Goal: Transaction & Acquisition: Purchase product/service

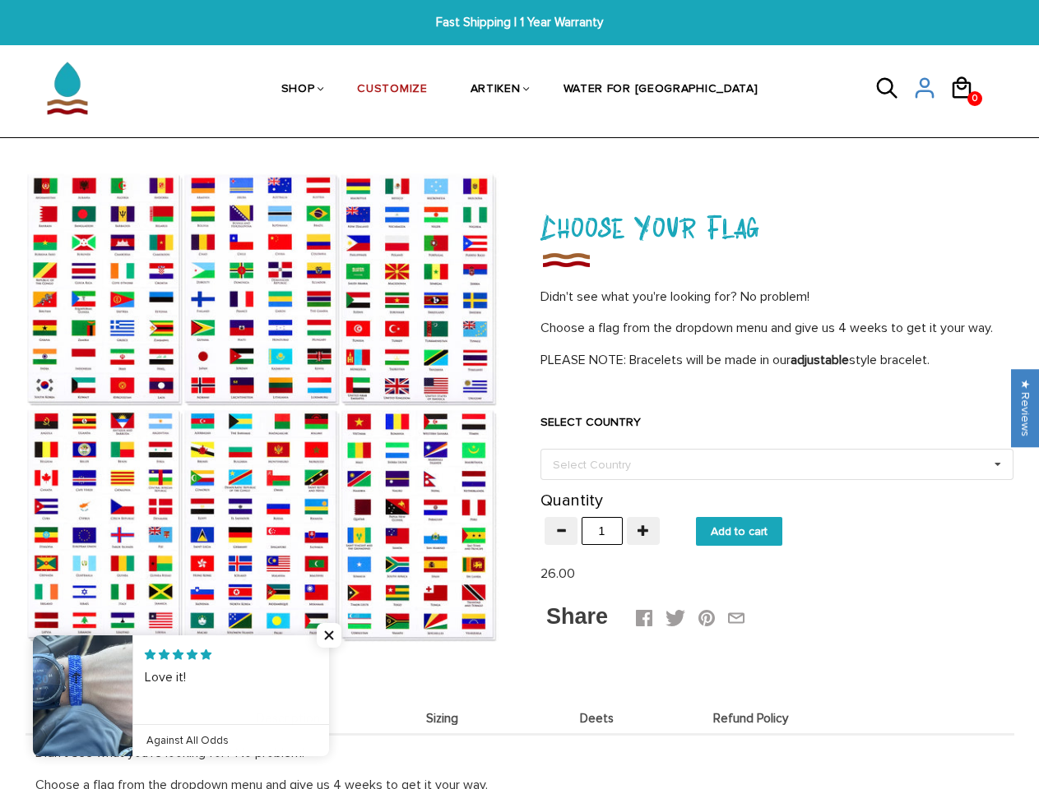
click at [519, 395] on div at bounding box center [261, 407] width 518 height 473
click at [315, 90] on link "SHOP" at bounding box center [298, 90] width 34 height 85
click at [893, 91] on icon at bounding box center [887, 88] width 25 height 39
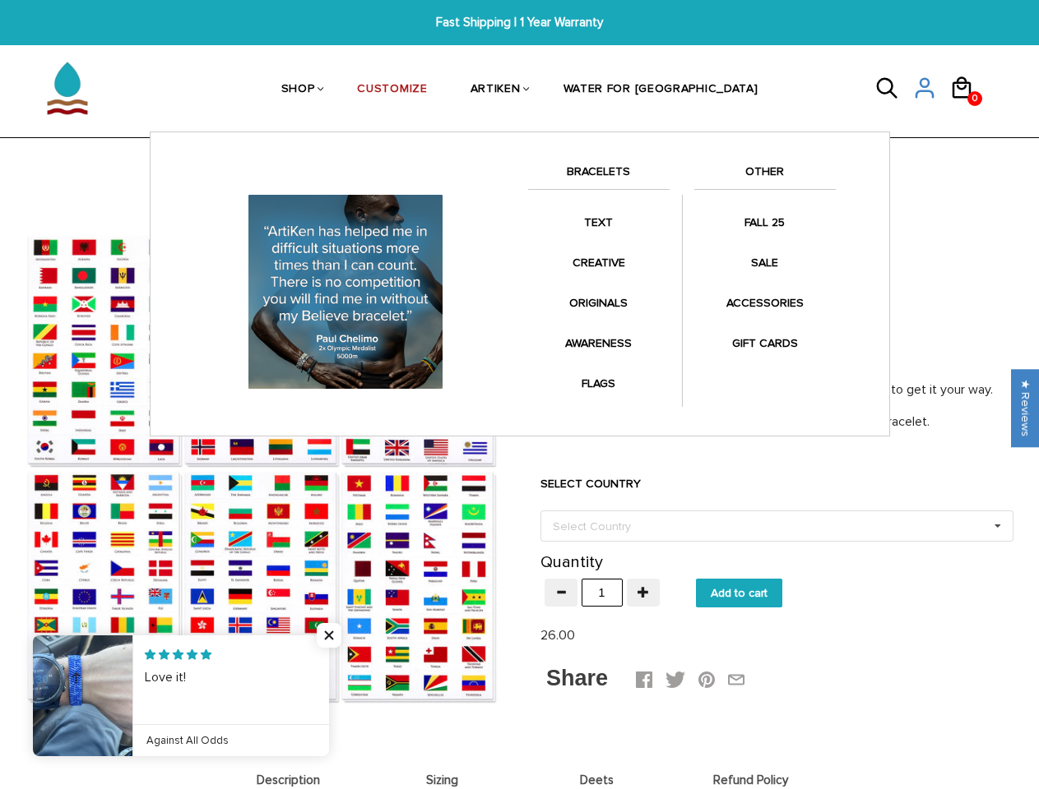
click at [261, 407] on div "Anklets for every mile. Fashion meets symbolism. Collaborations with your favor…" at bounding box center [520, 284] width 740 height 305
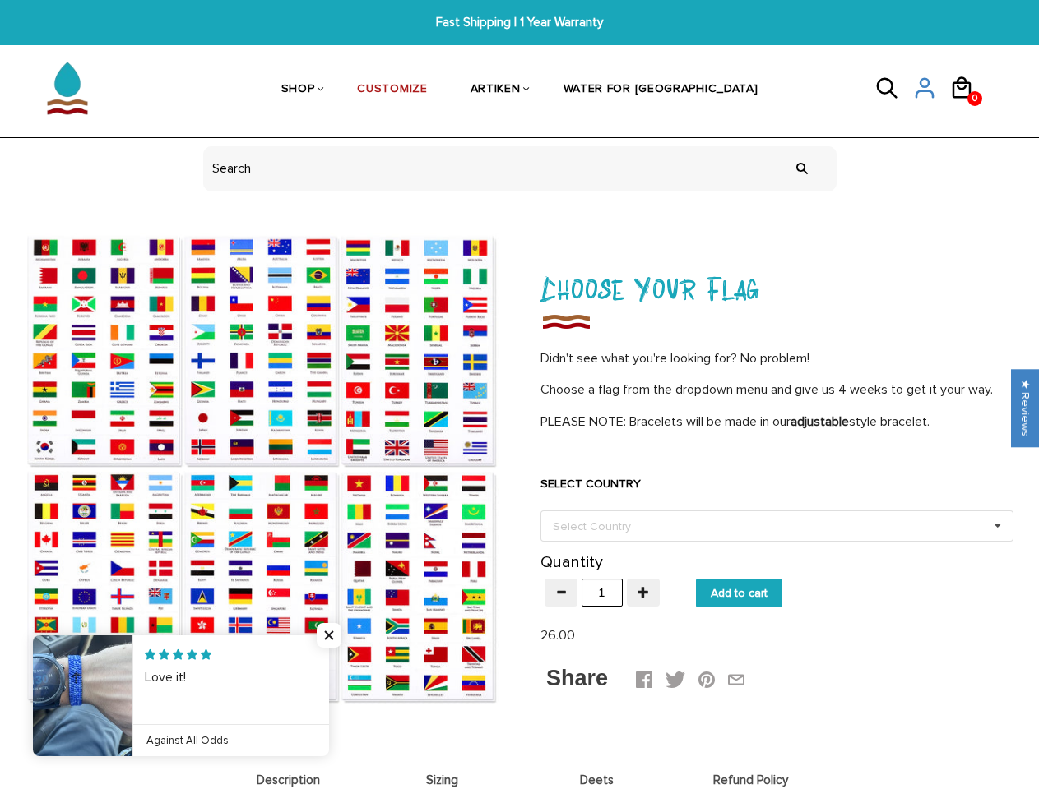
click at [0, 0] on div "Anklets for every mile. Fashion meets symbolism. Collaborations with your favor…" at bounding box center [0, 0] width 0 height 0
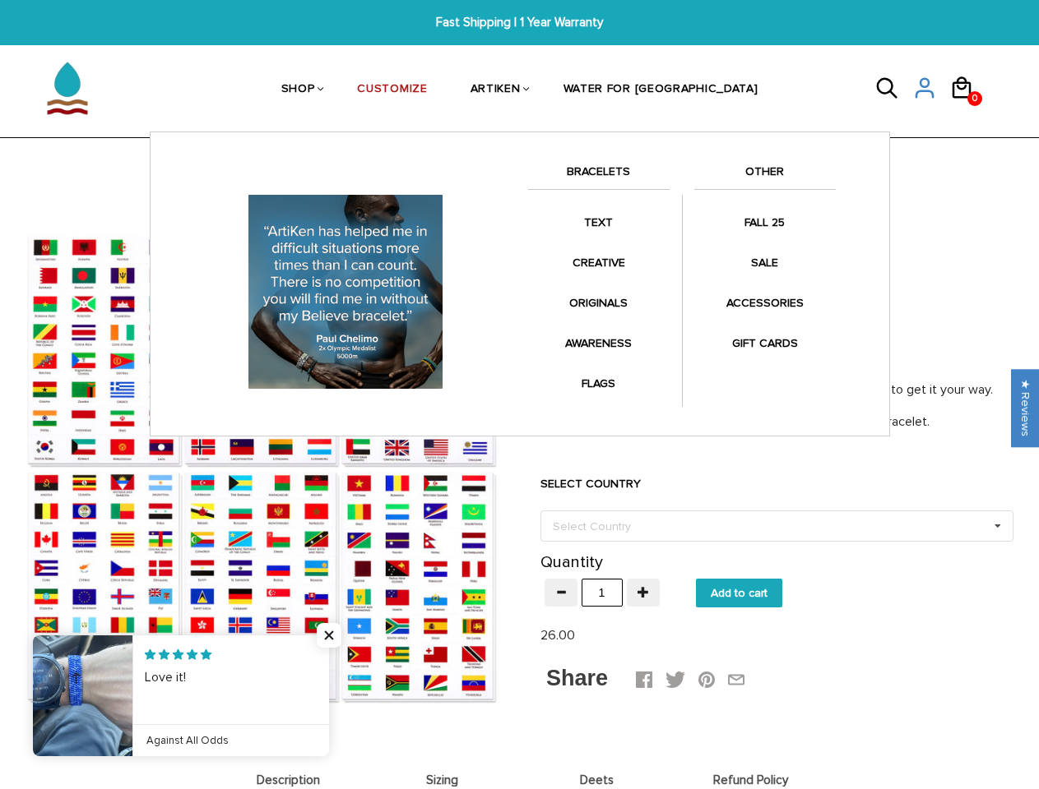
click at [776, 465] on div "SELECT COUNTRY Select Country Others [GEOGRAPHIC_DATA] [GEOGRAPHIC_DATA] [GEOGR…" at bounding box center [776, 496] width 473 height 92
click at [561, 531] on div "Select Country" at bounding box center [602, 526] width 106 height 19
click at [643, 531] on div "Select Country Others [GEOGRAPHIC_DATA] [GEOGRAPHIC_DATA] [GEOGRAPHIC_DATA] [GE…" at bounding box center [776, 526] width 473 height 31
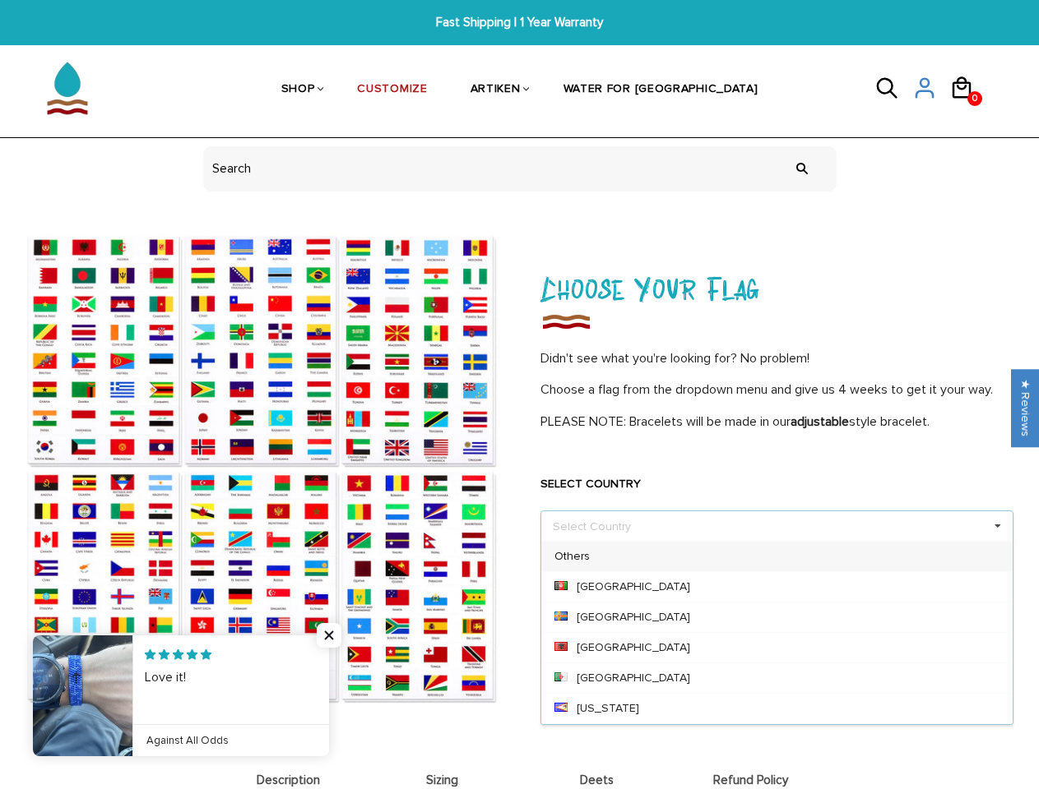
click at [738, 531] on div "Select Country Others [GEOGRAPHIC_DATA] [GEOGRAPHIC_DATA] [GEOGRAPHIC_DATA] [GE…" at bounding box center [776, 526] width 473 height 31
click at [442, 718] on div "Description Sizing [PERSON_NAME] Refund Policy Description Didn't see what you'…" at bounding box center [520, 589] width 1036 height 646
